Goal: Transaction & Acquisition: Complete application form

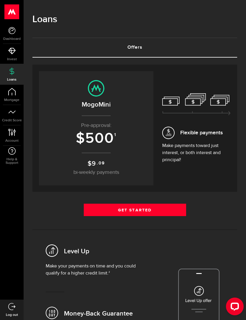
click at [100, 212] on link "Get Started" at bounding box center [135, 209] width 102 height 12
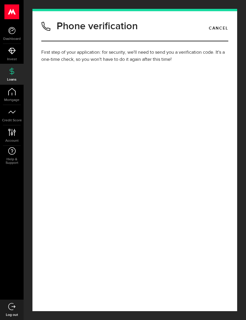
type input "(416) 399-4945"
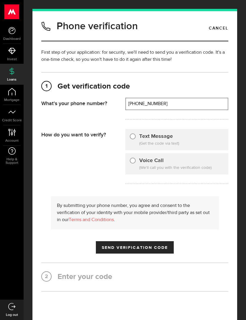
click at [130, 136] on input "Text Message" at bounding box center [133, 135] width 6 height 6
radio input "true"
click at [111, 247] on span "Send Verification Code" at bounding box center [135, 247] width 66 height 4
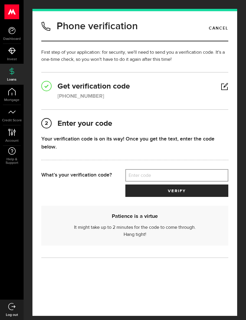
click at [194, 177] on label "Enter code" at bounding box center [176, 175] width 103 height 12
click at [194, 177] on input "Enter code" at bounding box center [176, 175] width 103 height 12
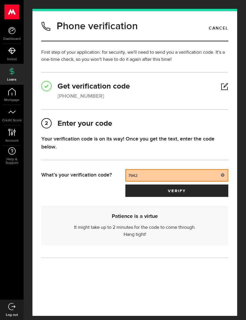
type input "79429"
click at [177, 191] on button "verify" at bounding box center [176, 190] width 103 height 12
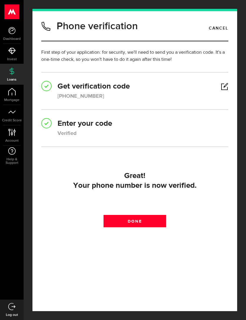
click at [210, 184] on div "Your phone number is now verified." at bounding box center [135, 186] width 180 height 10
click at [134, 223] on span at bounding box center [134, 222] width 7 height 7
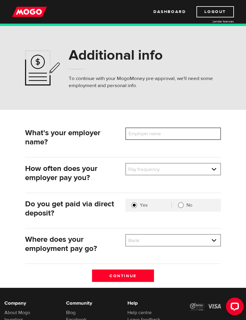
click at [199, 136] on input "Employer name" at bounding box center [173, 133] width 96 height 12
type input "Gowling WLG"
click at [195, 175] on select "Pay frequency Weekly Bi-Weekly Semi-Monthly Monthly" at bounding box center [173, 169] width 94 height 12
select select "4"
click at [208, 241] on select "Bank BMO / Bank of Montreal CIBC / Canadian Imperial Bank of Commerce CWB / Can…" at bounding box center [173, 240] width 94 height 12
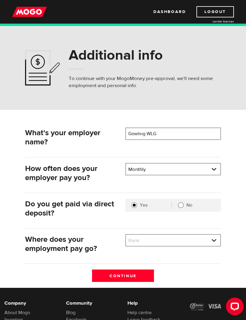
select select "1"
click at [147, 277] on input "Continue" at bounding box center [123, 275] width 62 height 12
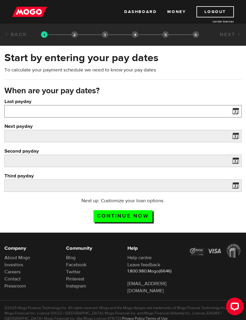
click at [15, 109] on input "Last payday" at bounding box center [122, 111] width 237 height 12
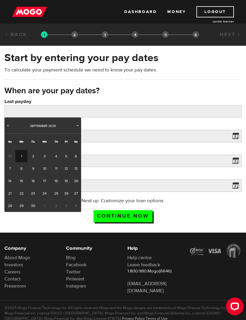
click at [10, 128] on link "Prev" at bounding box center [8, 126] width 6 height 6
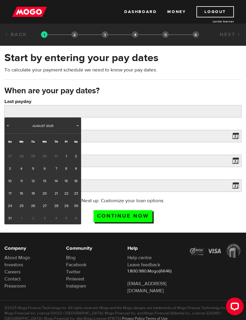
click at [64, 193] on link "22" at bounding box center [66, 193] width 9 height 12
type input "2025/08/22"
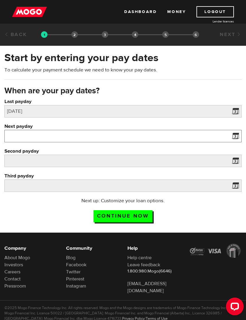
click at [13, 136] on input "Next payday" at bounding box center [122, 136] width 237 height 12
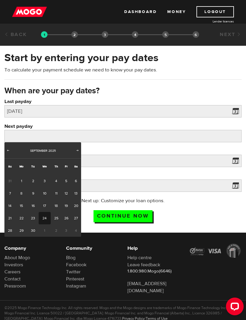
click at [46, 218] on link "24" at bounding box center [45, 218] width 12 height 12
type input "2025/09/24"
type input "2025/10/24"
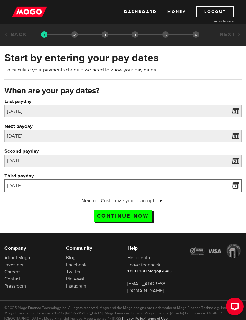
click at [24, 188] on input "2025/11/23" at bounding box center [122, 185] width 237 height 12
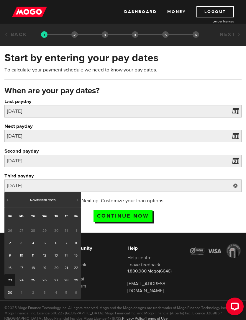
click at [65, 269] on link "21" at bounding box center [66, 267] width 9 height 12
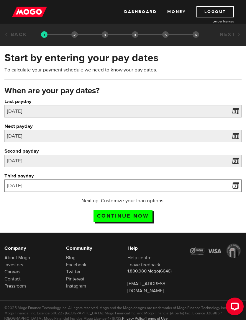
click at [35, 181] on input "2025/11/21" at bounding box center [122, 185] width 237 height 12
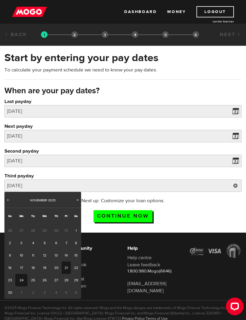
click at [24, 280] on link "24" at bounding box center [21, 280] width 12 height 12
type input "2025/11/24"
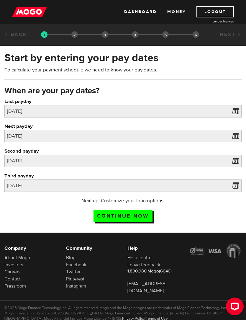
click at [152, 219] on input "Continue now" at bounding box center [122, 216] width 59 height 12
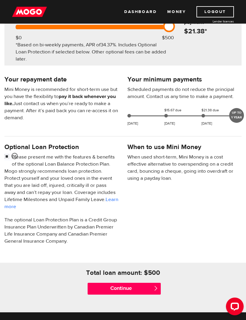
scroll to position [117, 0]
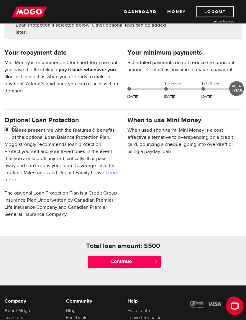
click at [149, 266] on input "Continue" at bounding box center [124, 262] width 73 height 12
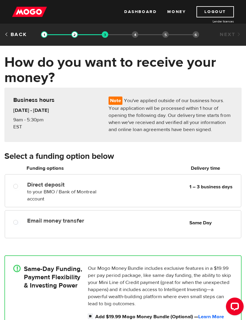
click at [19, 225] on input "Email money transfer" at bounding box center [16, 222] width 7 height 7
radio input "true"
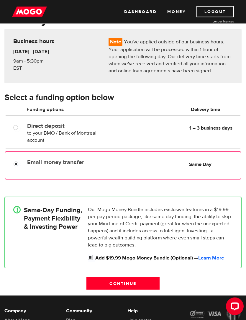
scroll to position [88, 0]
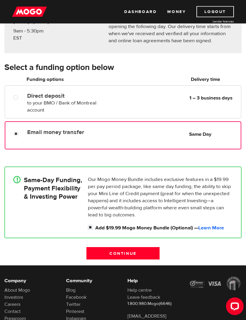
click at [94, 227] on input "Add $19.99 Mogo Money Bundle (Optional) — Learn More" at bounding box center [91, 227] width 7 height 7
checkbox input "false"
radio input "false"
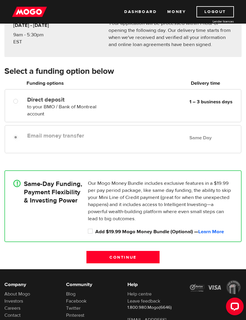
scroll to position [87, 0]
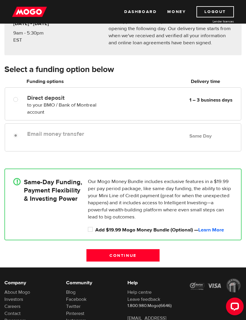
click at [153, 259] on input "Continue" at bounding box center [122, 255] width 73 height 12
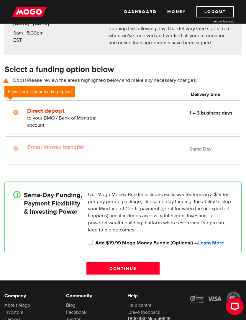
click at [11, 111] on div at bounding box center [18, 112] width 24 height 7
radio input "true"
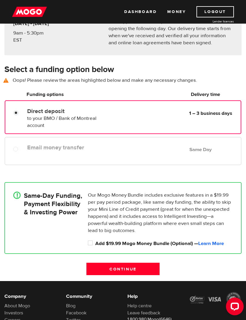
click at [13, 148] on div at bounding box center [15, 149] width 5 height 5
click at [11, 126] on div "Direct deposit to your BMO / Bank of Montreal account Delivery in 1 – 3 busines…" at bounding box center [122, 117] width 235 height 24
click at [16, 113] on input "Direct deposit" at bounding box center [17, 113] width 7 height 7
click at [92, 241] on input "Add $19.99 Mogo Money Bundle (Optional) — Learn More" at bounding box center [91, 243] width 7 height 7
checkbox input "true"
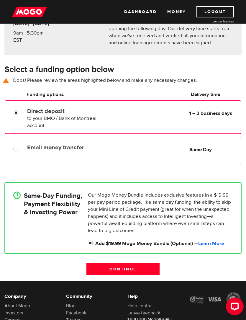
click at [14, 152] on div at bounding box center [17, 149] width 9 height 7
radio input "true"
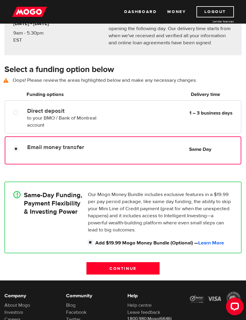
click at [17, 148] on input "Email money transfer" at bounding box center [17, 149] width 7 height 7
click at [147, 272] on input "Continue" at bounding box center [122, 268] width 73 height 12
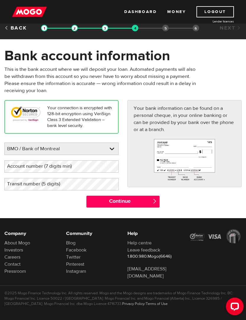
click at [15, 149] on select "BMO / Bank of Montreal CIBC / Canadian Imperial Bank of Commerce CWB / Canadian…" at bounding box center [62, 149] width 114 height 12
click at [36, 166] on label "Account number (7 digits min)" at bounding box center [43, 166] width 79 height 12
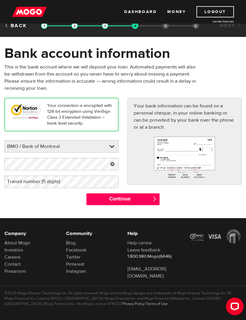
click at [27, 186] on label "Transit number (5 digits)" at bounding box center [38, 181] width 68 height 12
click at [103, 199] on input "Continue" at bounding box center [122, 199] width 73 height 12
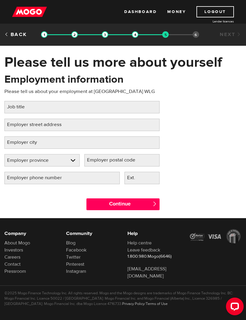
click at [11, 103] on label "Job title" at bounding box center [20, 107] width 32 height 12
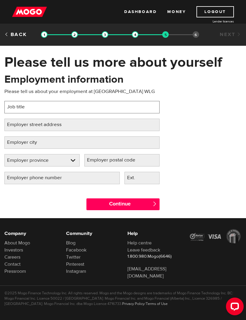
click at [11, 103] on input "Job title" at bounding box center [81, 107] width 155 height 12
type input "Lawyer Partner"
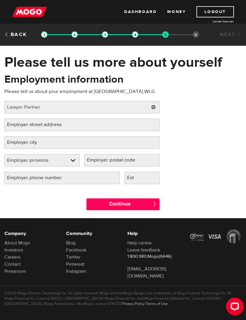
click at [18, 123] on label "Employer street address" at bounding box center [38, 125] width 69 height 12
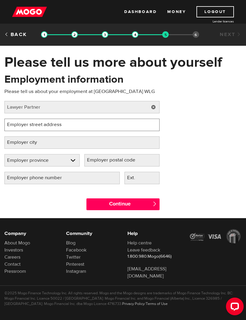
click at [18, 123] on input "Employer street address" at bounding box center [81, 125] width 155 height 12
click at [28, 123] on input "100 Kimg Street Wet" at bounding box center [81, 125] width 155 height 12
click at [64, 122] on input "100 King Street Wet" at bounding box center [81, 125] width 155 height 12
click at [70, 127] on input "100 King Street Wet" at bounding box center [81, 125] width 155 height 12
type input "100 King Street West"
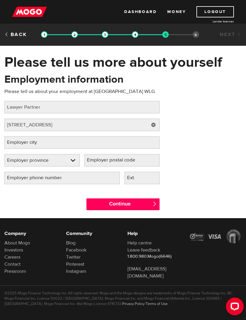
click at [16, 145] on label "Employer city" at bounding box center [26, 142] width 45 height 12
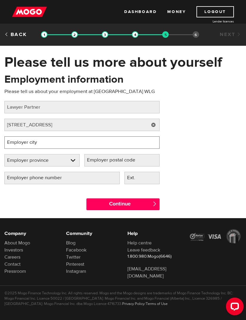
click at [16, 145] on input "Employer city" at bounding box center [81, 142] width 155 height 12
type input "R"
type input "Toronto"
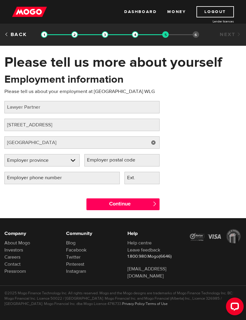
click at [22, 160] on select "Employer province Alberta British Columbia Ontario Manitoba New Brunswick Newfo…" at bounding box center [42, 160] width 75 height 12
select select "ON"
click at [101, 160] on label "Employer postal code" at bounding box center [115, 160] width 63 height 12
click at [101, 160] on input "Employer postal code" at bounding box center [121, 160] width 75 height 12
click at [101, 161] on input "M" at bounding box center [121, 160] width 75 height 12
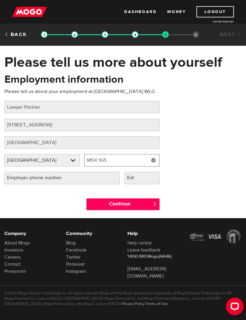
type input "M5X 1G5"
click at [20, 181] on label "Employer phone number" at bounding box center [39, 178] width 70 height 12
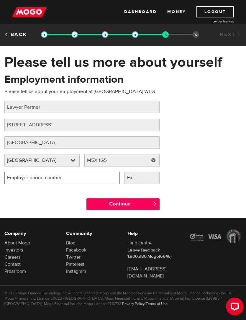
click at [20, 181] on input "Employer phone number" at bounding box center [61, 178] width 115 height 12
click at [97, 210] on input "Continue" at bounding box center [122, 204] width 73 height 12
type input "(416) 862-8825"
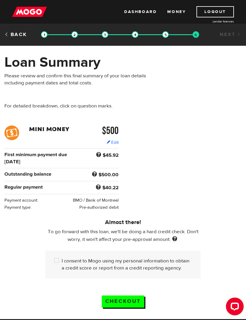
click at [53, 262] on div "I consent to Mogo using my personal information to obtain a credit score or rep…" at bounding box center [122, 264] width 155 height 28
click at [59, 263] on input "I consent to Mogo using my personal information to obtain a credit score or rep…" at bounding box center [57, 260] width 7 height 7
checkbox input "true"
click at [131, 303] on input "Checkout" at bounding box center [123, 301] width 42 height 12
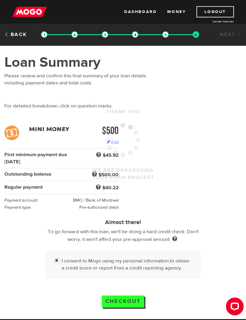
click at [53, 256] on div at bounding box center [123, 210] width 246 height 420
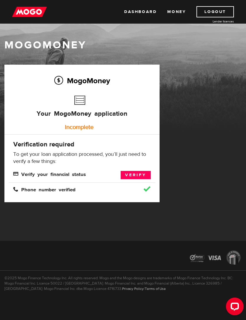
click at [136, 172] on link "Verify" at bounding box center [136, 175] width 30 height 8
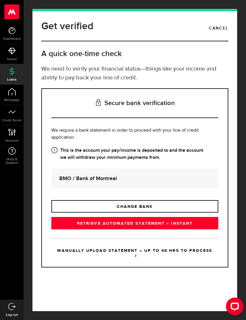
click at [73, 228] on link "RETRIEVE AUTOMATED STATEMENT – INSTANT" at bounding box center [134, 223] width 167 height 12
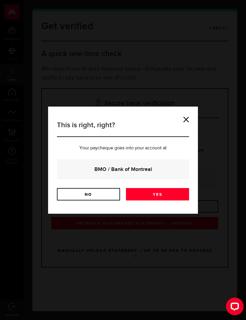
click at [83, 168] on strong "BMO / Bank of Montreal" at bounding box center [123, 169] width 116 height 8
click at [173, 200] on link "Yes" at bounding box center [157, 194] width 63 height 12
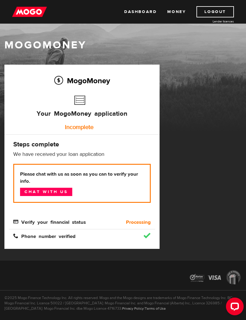
click at [34, 189] on link "Chat with us" at bounding box center [46, 192] width 52 height 8
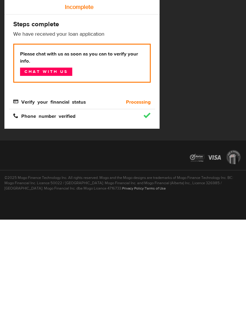
scroll to position [20, 0]
